Goal: Transaction & Acquisition: Subscribe to service/newsletter

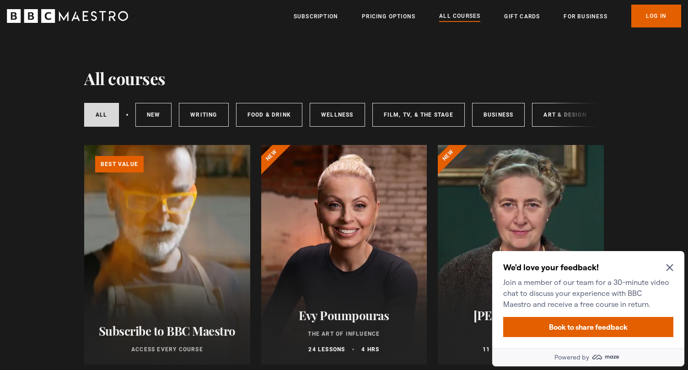
click at [669, 267] on icon "Close Maze Prompt" at bounding box center [669, 268] width 7 height 7
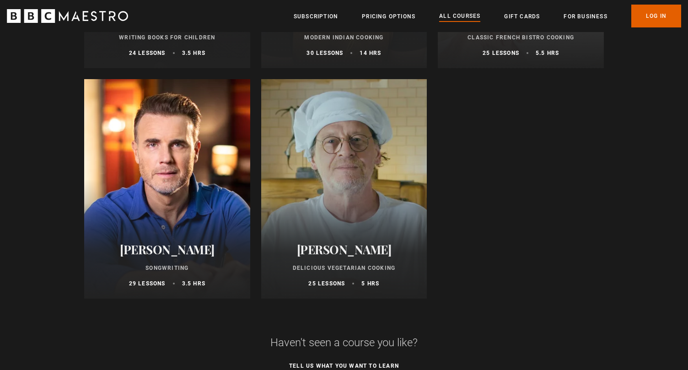
scroll to position [3535, 0]
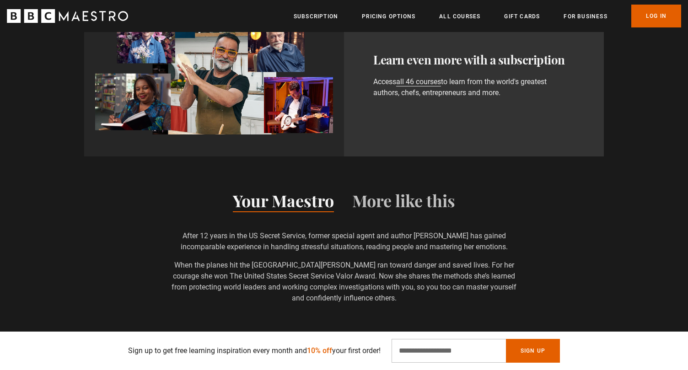
scroll to position [730, 0]
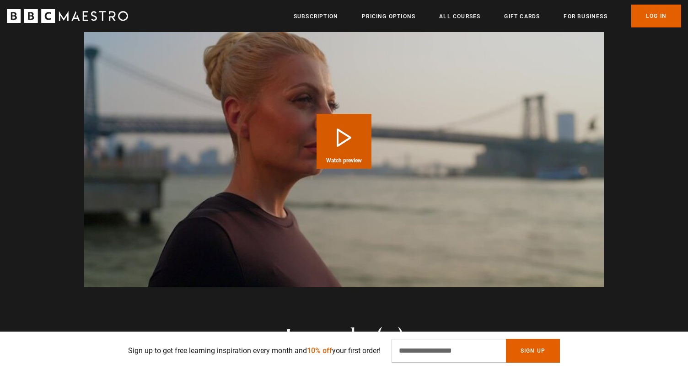
click at [349, 144] on button "Play Course overview for The Art of Influence with Evy Poumpouras Watch preview" at bounding box center [344, 141] width 55 height 55
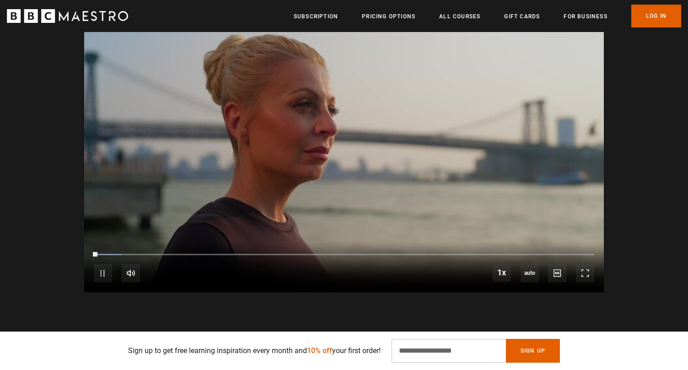
scroll to position [0, 600]
click at [99, 275] on span "Video Player" at bounding box center [103, 273] width 18 height 18
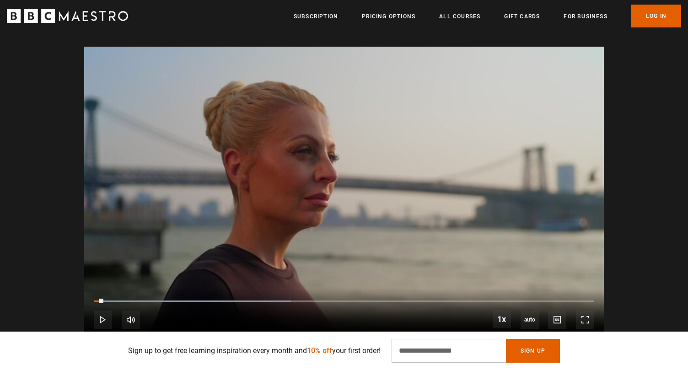
scroll to position [0, 959]
click at [276, 142] on video "Video Player" at bounding box center [344, 193] width 520 height 292
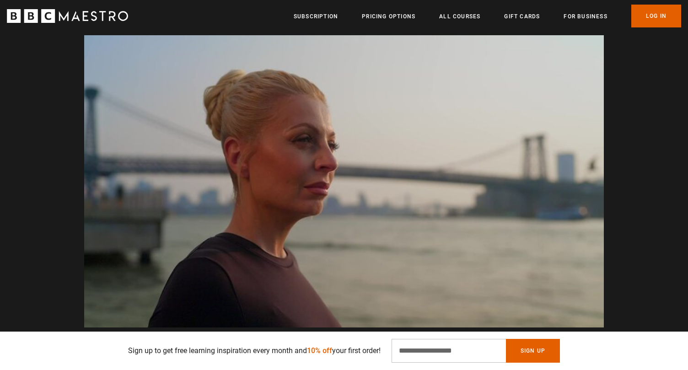
scroll to position [0, 1799]
click at [335, 152] on video "Video Player" at bounding box center [344, 181] width 520 height 292
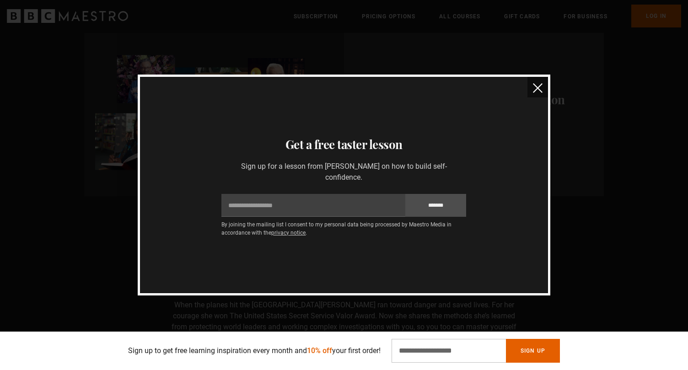
scroll to position [547, 0]
click at [539, 87] on img "close" at bounding box center [538, 88] width 10 height 10
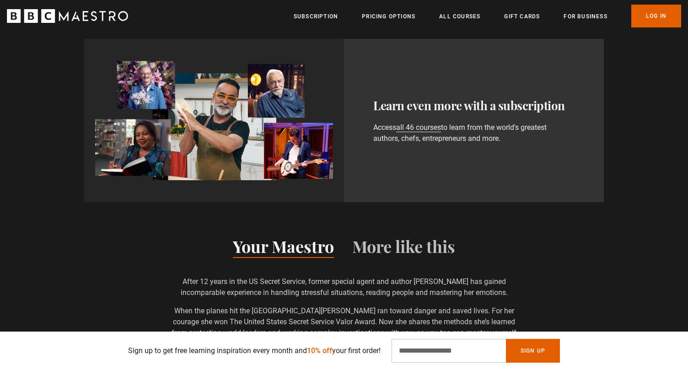
scroll to position [0, 1245]
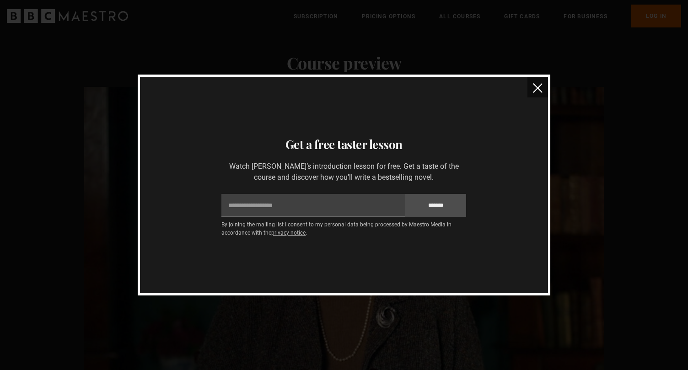
scroll to position [0, 480]
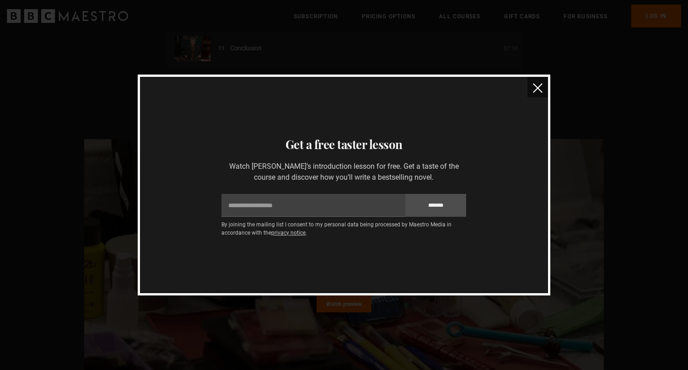
click at [542, 90] on img "close" at bounding box center [538, 88] width 10 height 10
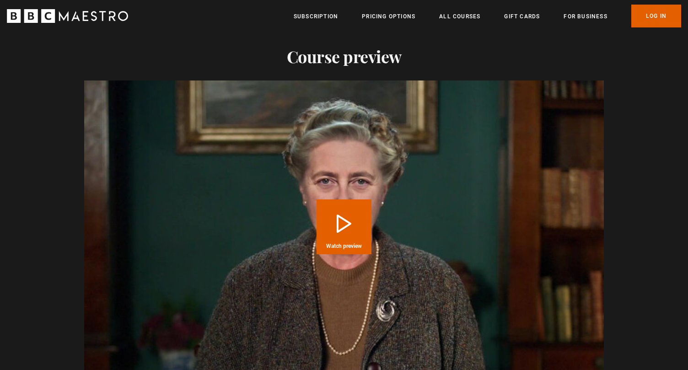
scroll to position [1091, 0]
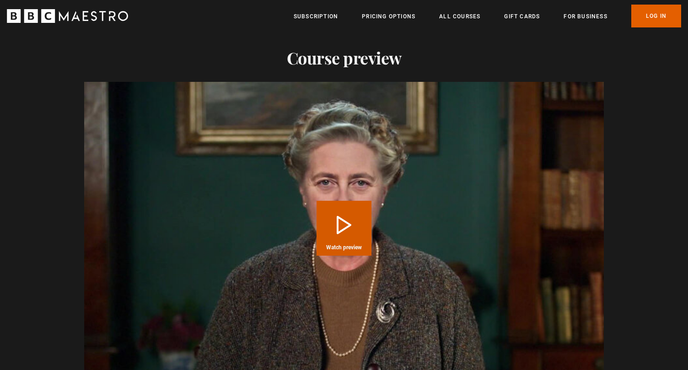
click at [352, 209] on button "Play Course overview for Writing with [PERSON_NAME] Watch preview" at bounding box center [344, 228] width 55 height 55
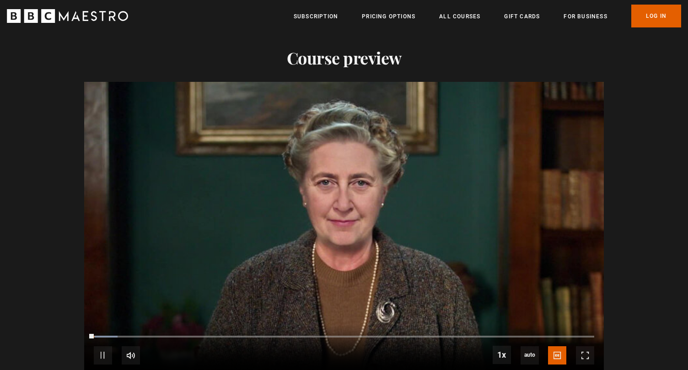
scroll to position [1095, 0]
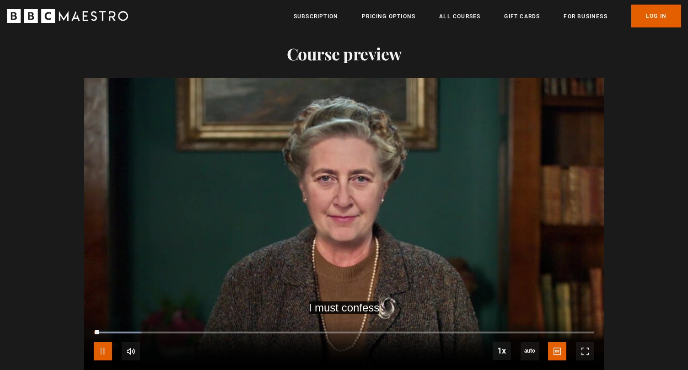
click at [100, 348] on span "Video Player" at bounding box center [103, 351] width 18 height 18
click at [268, 231] on video "Video Player" at bounding box center [344, 224] width 520 height 292
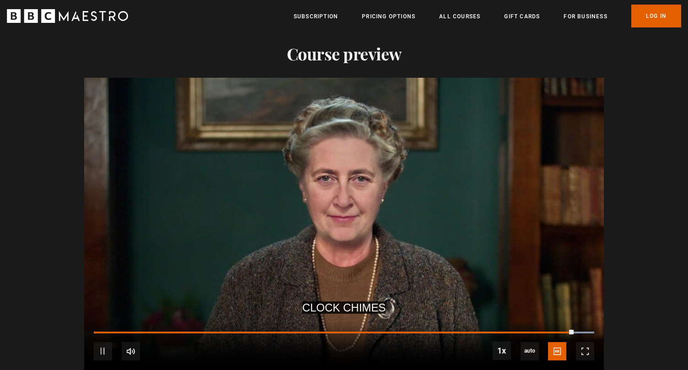
scroll to position [0, 1919]
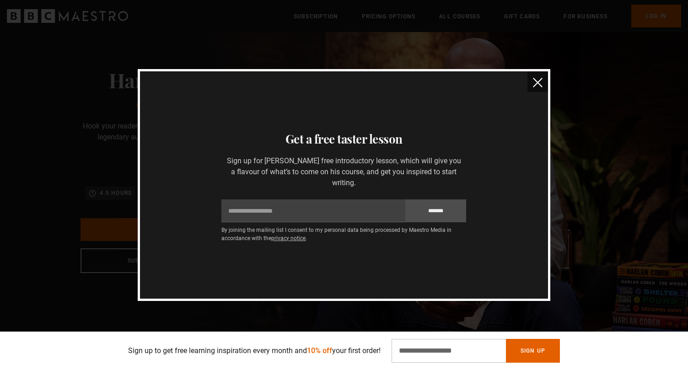
scroll to position [35, 0]
click at [539, 83] on img "close" at bounding box center [538, 83] width 10 height 10
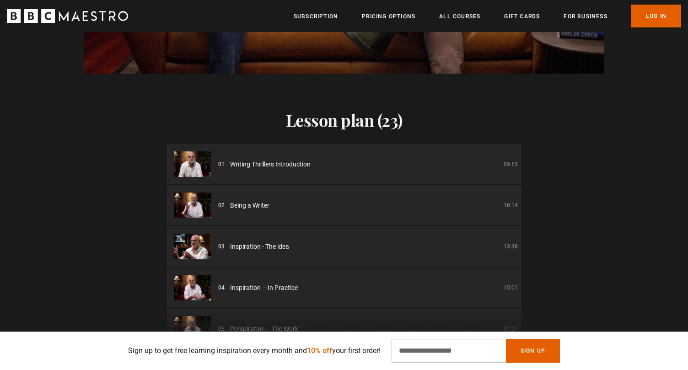
scroll to position [895, 0]
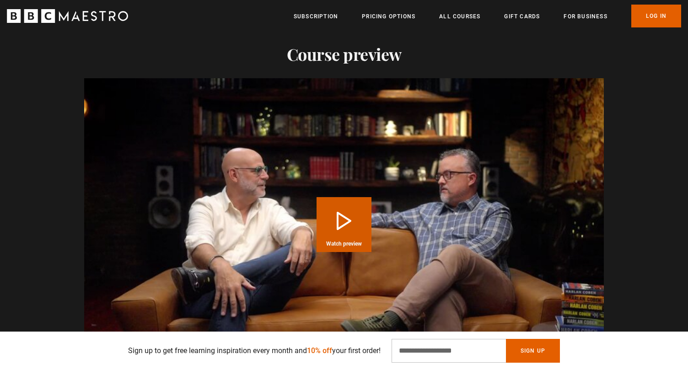
click at [363, 197] on button "Play Course overview for Writing Thrillers with Harlan Coben Watch preview" at bounding box center [344, 224] width 55 height 55
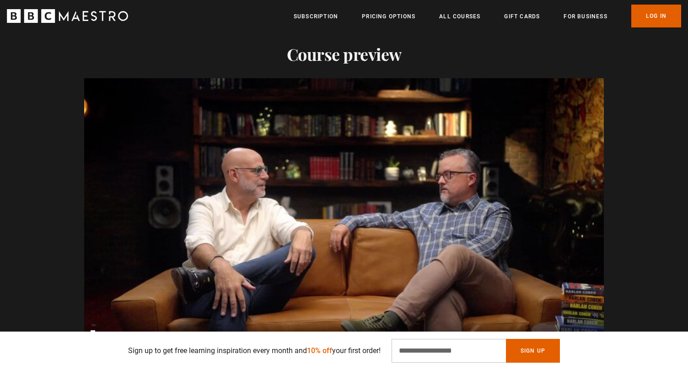
click at [309, 204] on video "Video Player" at bounding box center [344, 224] width 520 height 292
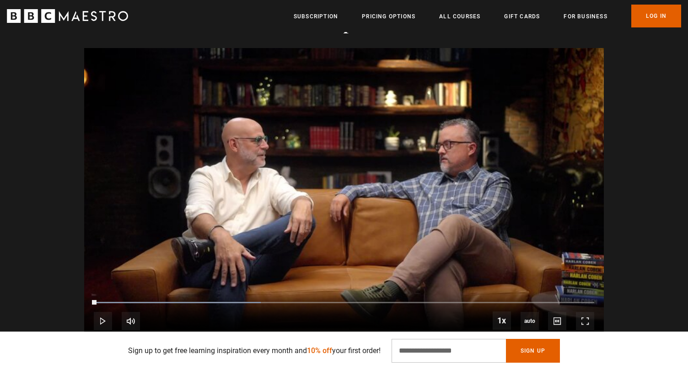
scroll to position [0, 719]
click at [293, 163] on video "Video Player" at bounding box center [344, 194] width 520 height 292
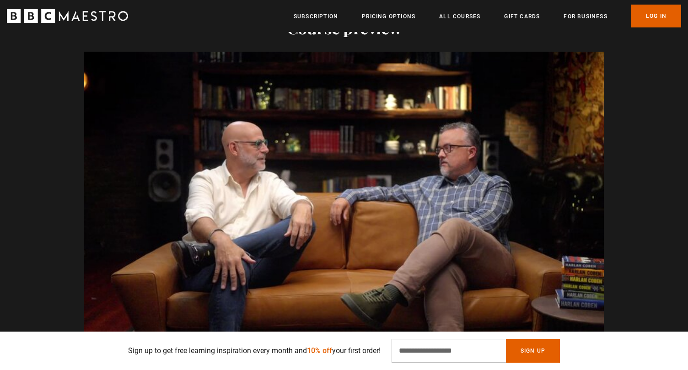
scroll to position [0, 1919]
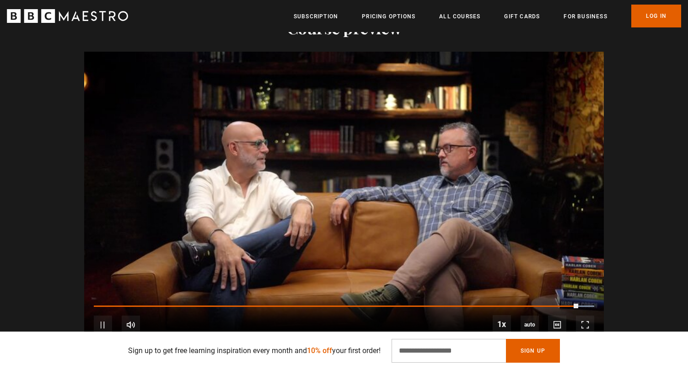
click at [336, 201] on video "Video Player" at bounding box center [344, 198] width 520 height 292
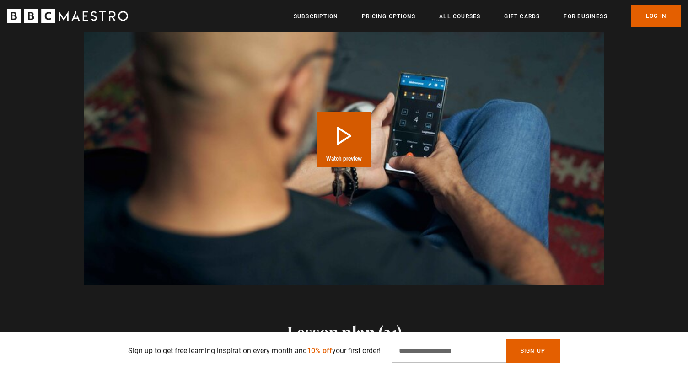
scroll to position [881, 0]
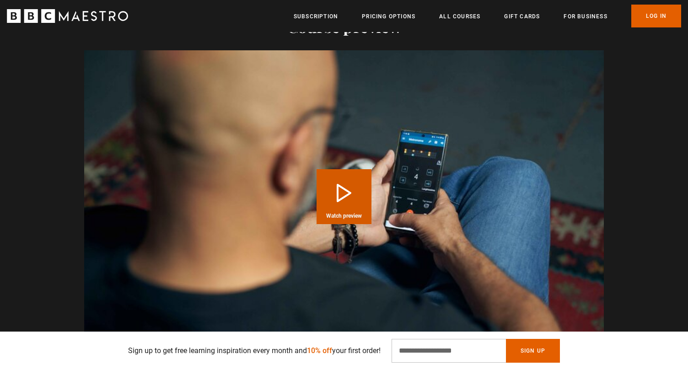
click at [343, 200] on button "Play Course overview for Happiness with Mo Gawdat Watch preview" at bounding box center [344, 196] width 55 height 55
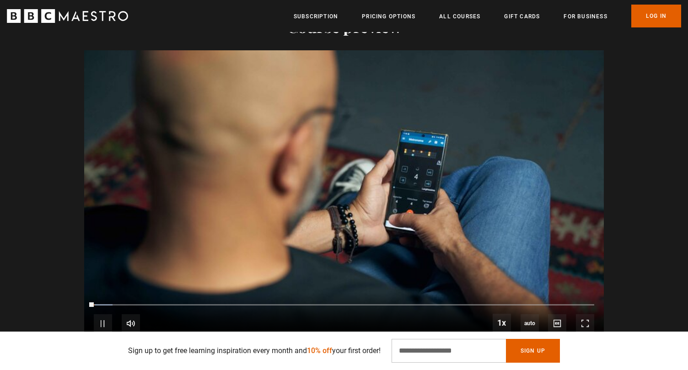
click at [297, 189] on video "Video Player" at bounding box center [344, 196] width 520 height 292
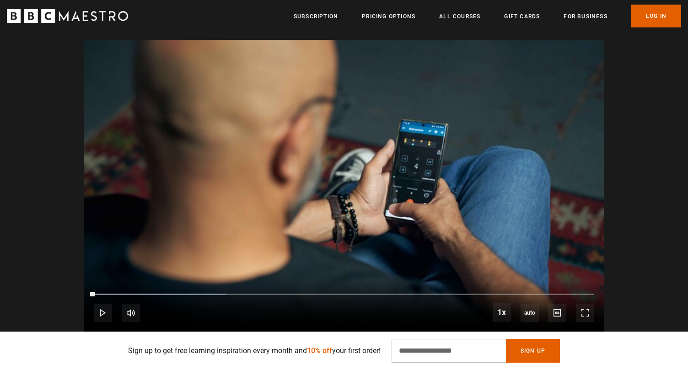
scroll to position [0, 480]
click at [313, 147] on video "Video Player" at bounding box center [344, 186] width 520 height 292
drag, startPoint x: 179, startPoint y: 312, endPoint x: 272, endPoint y: 314, distance: 93.4
click at [272, 314] on div "10s Skip Back 10 seconds Pause 10s Skip Forward 10 seconds Loaded : 26.32% 0:09…" at bounding box center [344, 307] width 520 height 51
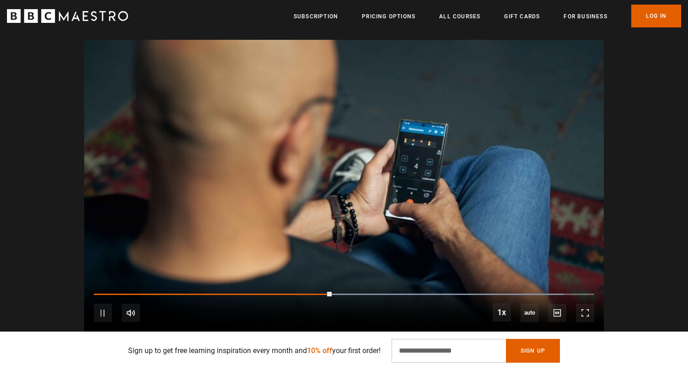
click at [228, 292] on div "10s Skip Back 10 seconds Pause 10s Skip Forward 10 seconds Loaded : 93.98% 0:44…" at bounding box center [344, 307] width 520 height 51
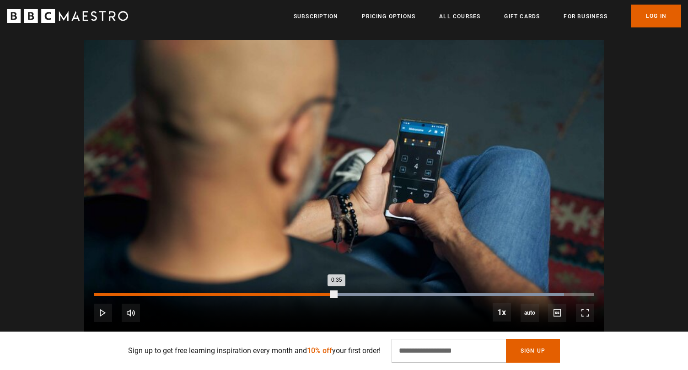
click at [229, 294] on div "0:35" at bounding box center [229, 294] width 1 height 3
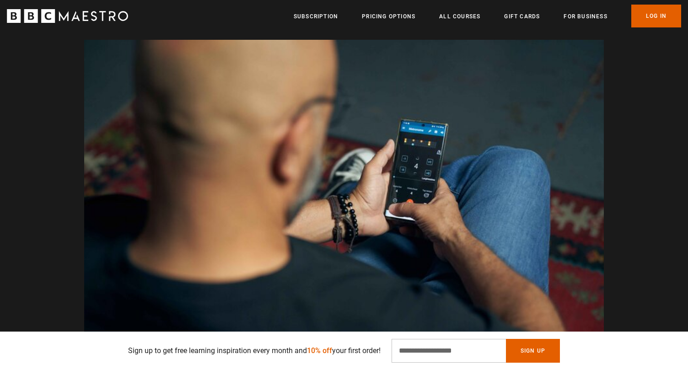
click at [241, 175] on video "Video Player" at bounding box center [344, 186] width 520 height 292
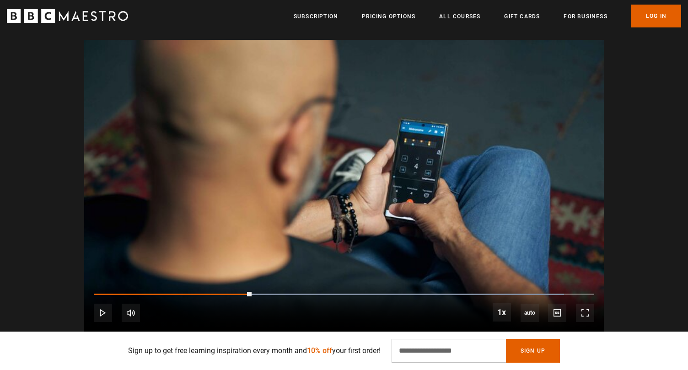
scroll to position [0, 240]
click at [241, 175] on video "Video Player" at bounding box center [344, 186] width 520 height 292
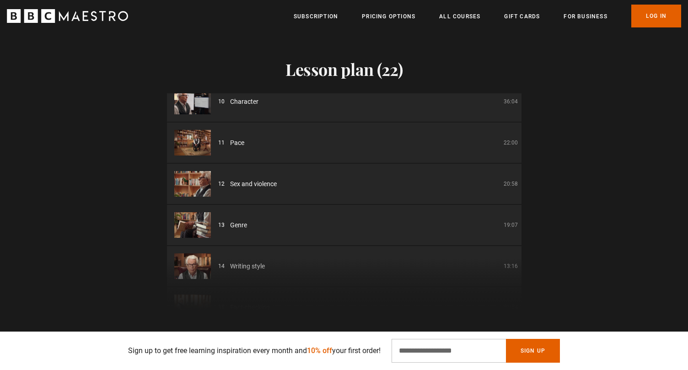
scroll to position [429, 0]
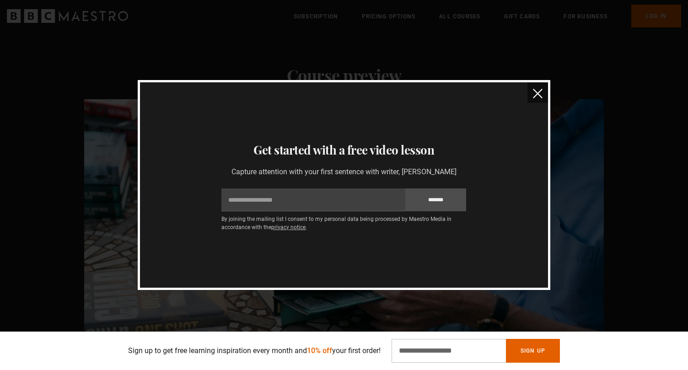
scroll to position [810, 0]
click at [540, 95] on img "close" at bounding box center [538, 94] width 10 height 10
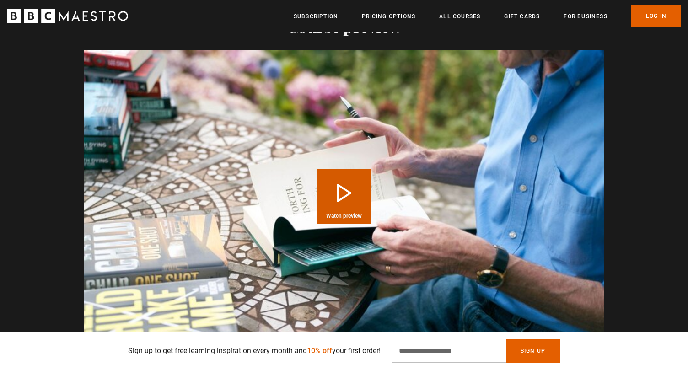
scroll to position [865, 0]
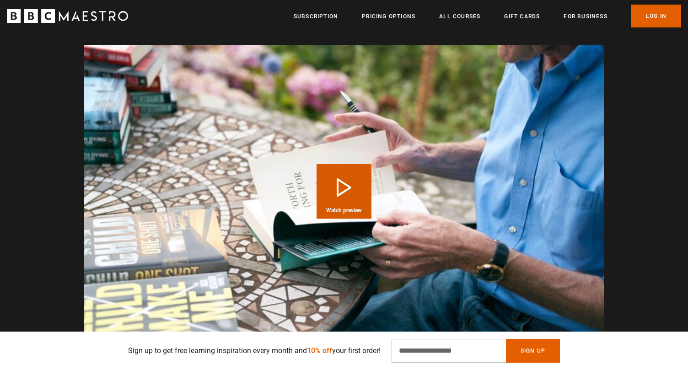
click at [336, 178] on button "Play Course overview for Writing Popular Fiction with Lee Child Watch preview" at bounding box center [344, 191] width 55 height 55
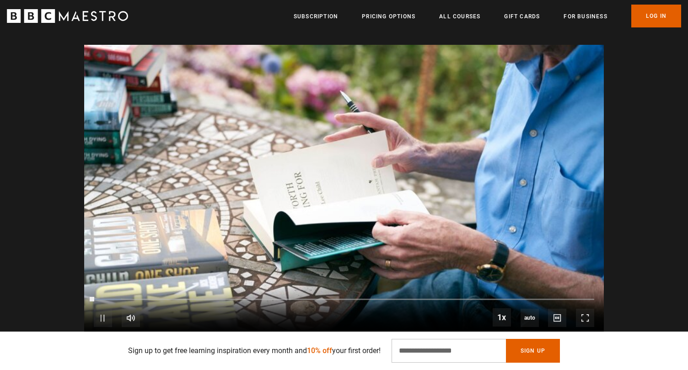
click at [275, 172] on video "Video Player" at bounding box center [344, 191] width 520 height 292
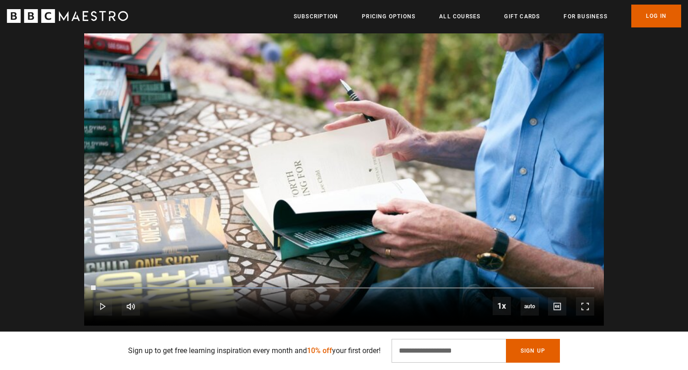
scroll to position [0, 719]
click at [401, 112] on video "Video Player" at bounding box center [344, 179] width 520 height 292
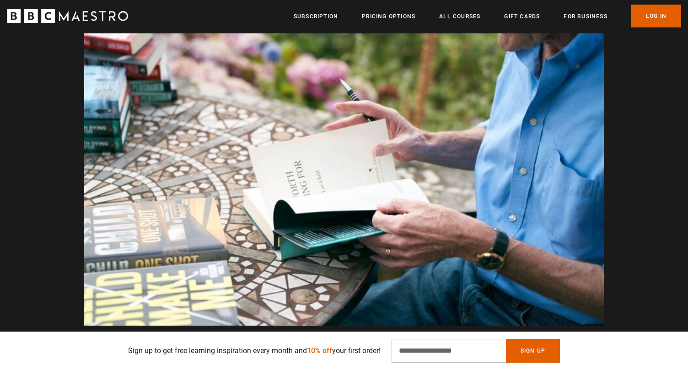
scroll to position [0, 1799]
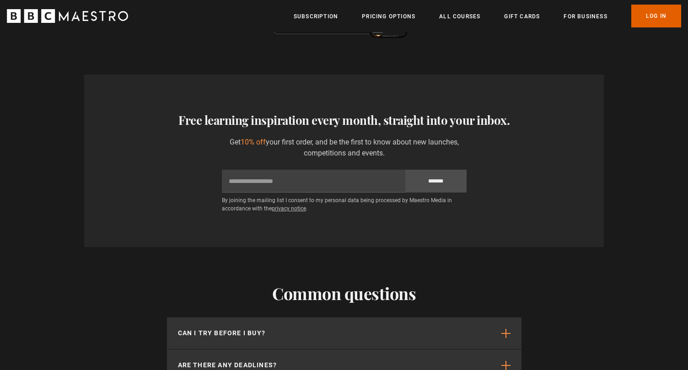
scroll to position [2215, 0]
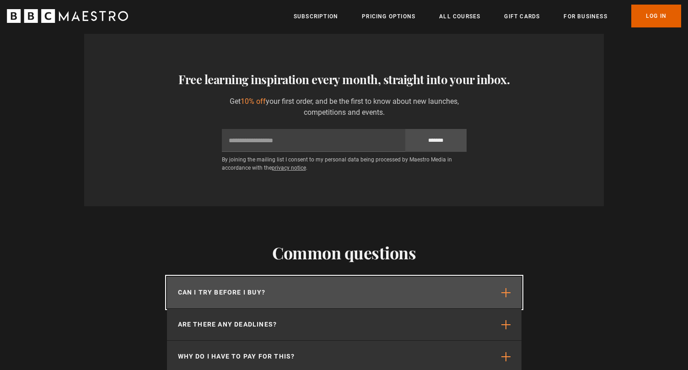
click at [193, 277] on button "Can I try before I buy?" at bounding box center [344, 293] width 355 height 32
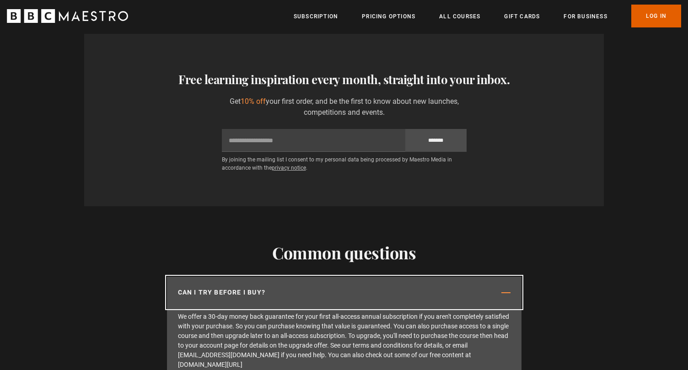
click at [194, 288] on p "Can I try before I buy?" at bounding box center [222, 293] width 88 height 10
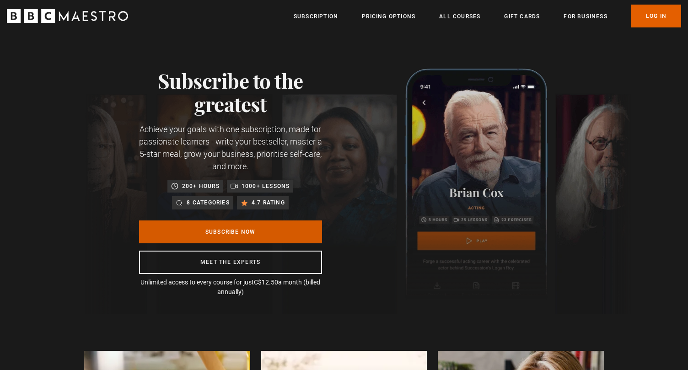
scroll to position [0, 959]
click at [216, 230] on link "Subscribe Now" at bounding box center [230, 232] width 183 height 23
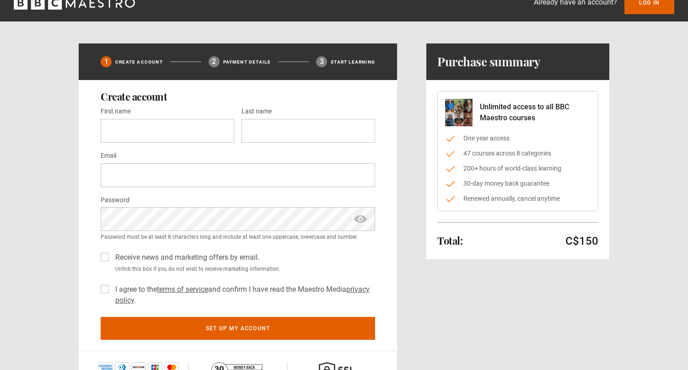
scroll to position [11, 0]
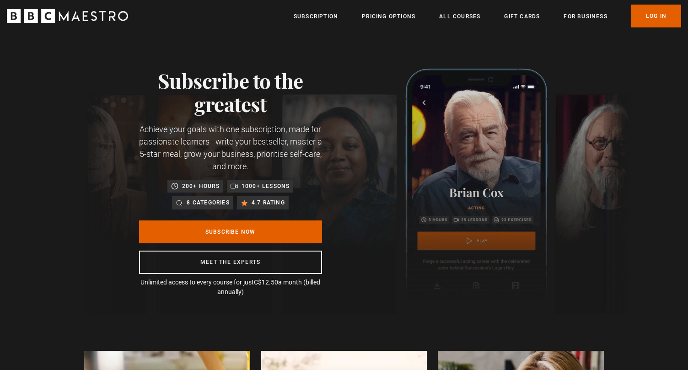
scroll to position [0, 1319]
